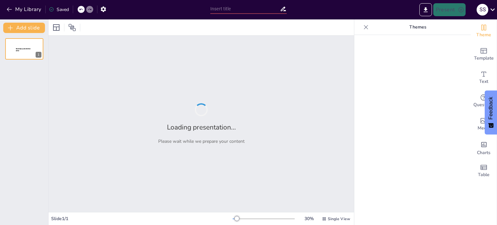
type input "Technology and you level 15 intensive"
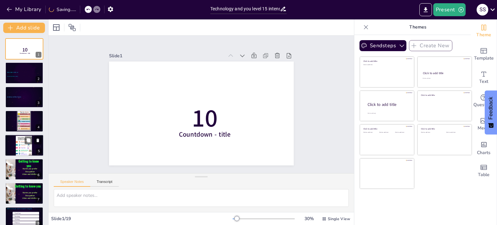
scroll to position [32, 0]
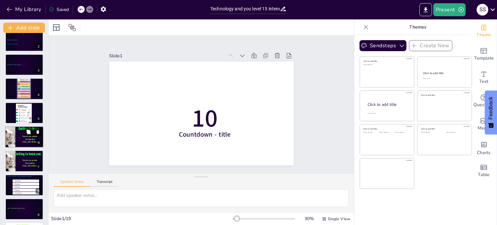
click at [38, 132] on icon at bounding box center [38, 132] width 3 height 4
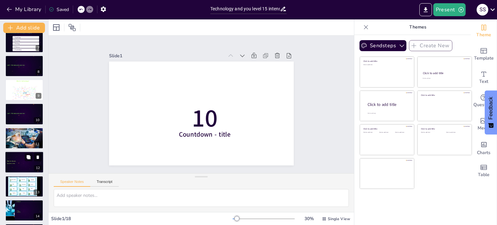
scroll to position [162, 0]
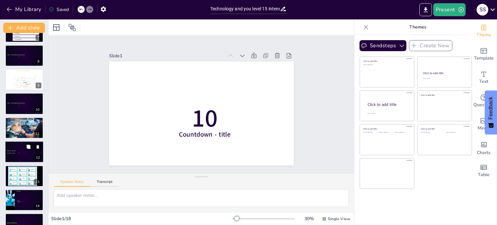
click at [14, 153] on span "[URL][DOMAIN_NAME]" at bounding box center [11, 153] width 8 height 1
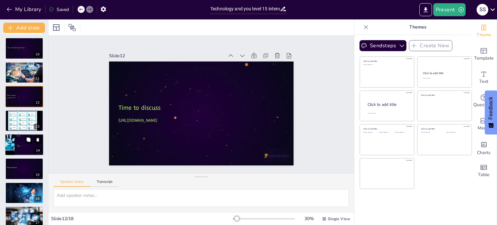
click at [23, 147] on div "For Against" at bounding box center [28, 143] width 25 height 10
type textarea "Privacy and data protection concerns arise from the collection, storage, and us…"
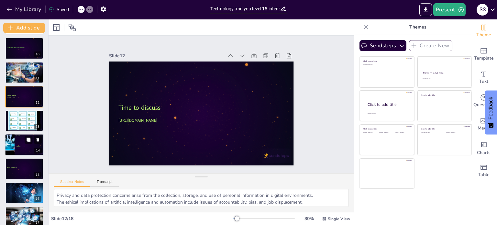
scroll to position [233, 0]
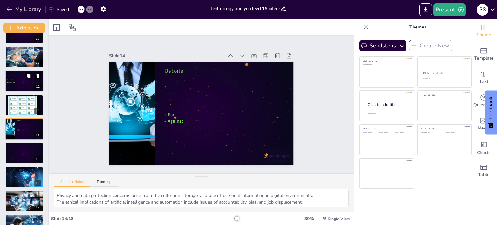
click at [23, 84] on div at bounding box center [24, 81] width 39 height 22
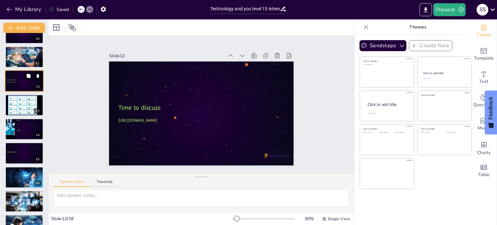
scroll to position [185, 0]
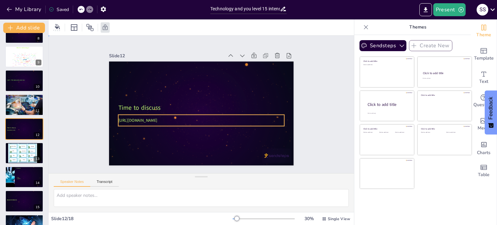
click at [126, 118] on span "[URL][DOMAIN_NAME]" at bounding box center [136, 114] width 39 height 10
click at [243, 117] on p "[URL][DOMAIN_NAME]" at bounding box center [199, 120] width 166 height 23
drag, startPoint x: 242, startPoint y: 116, endPoint x: 219, endPoint y: 116, distance: 23.3
click at [219, 116] on p "[URL][DOMAIN_NAME]" at bounding box center [200, 120] width 166 height 23
click at [156, 114] on span "[URL][DOMAIN_NAME]" at bounding box center [135, 107] width 39 height 14
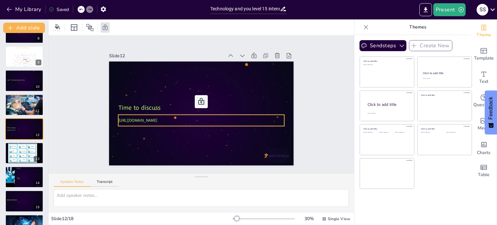
click at [198, 99] on icon at bounding box center [201, 101] width 6 height 6
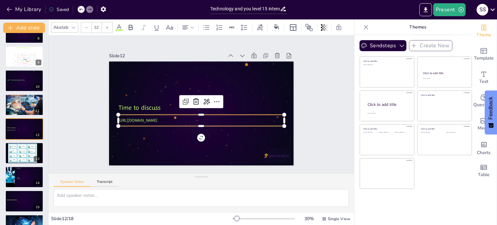
click at [156, 118] on span "[URL][DOMAIN_NAME]" at bounding box center [136, 114] width 39 height 10
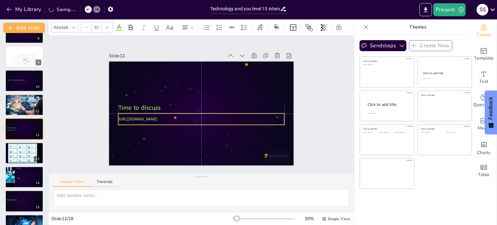
click at [156, 117] on span "[URL][DOMAIN_NAME]" at bounding box center [136, 112] width 39 height 10
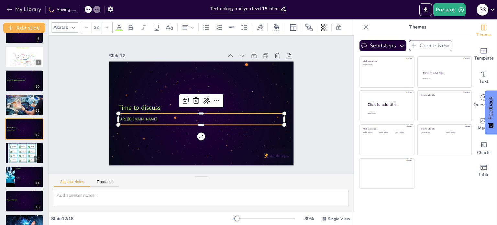
click at [242, 117] on p "[URL][DOMAIN_NAME]" at bounding box center [200, 118] width 166 height 23
click at [242, 117] on p "[URL][DOMAIN_NAME]" at bounding box center [198, 119] width 164 height 40
drag, startPoint x: 242, startPoint y: 117, endPoint x: 114, endPoint y: 116, distance: 128.4
click at [118, 116] on p "[URL][DOMAIN_NAME]" at bounding box center [201, 119] width 166 height 6
copy span "[URL][DOMAIN_NAME]"
